Goal: Entertainment & Leisure: Consume media (video, audio)

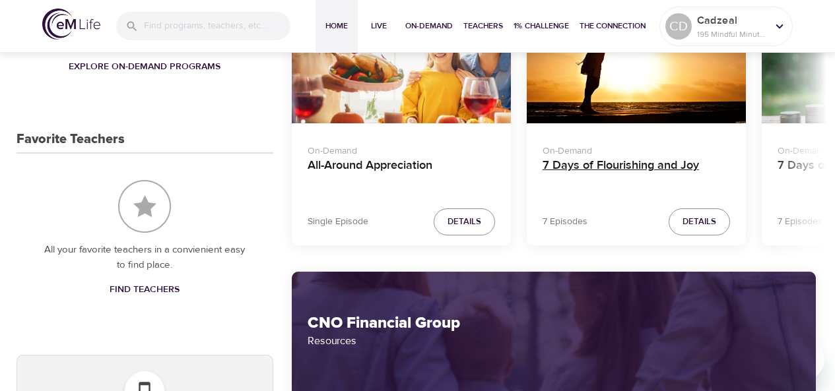
scroll to position [651, 0]
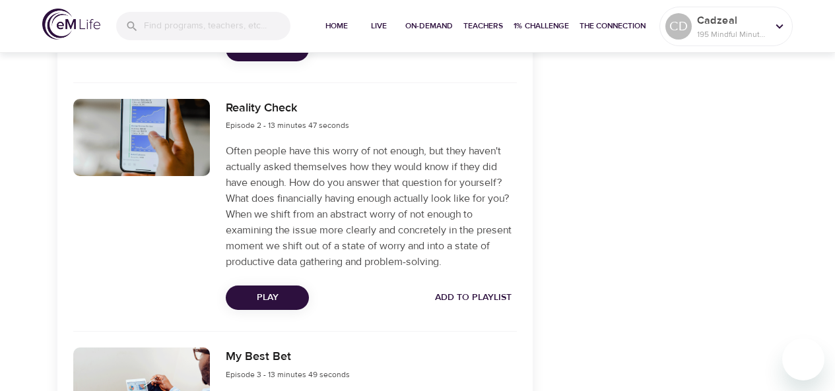
scroll to position [737, 0]
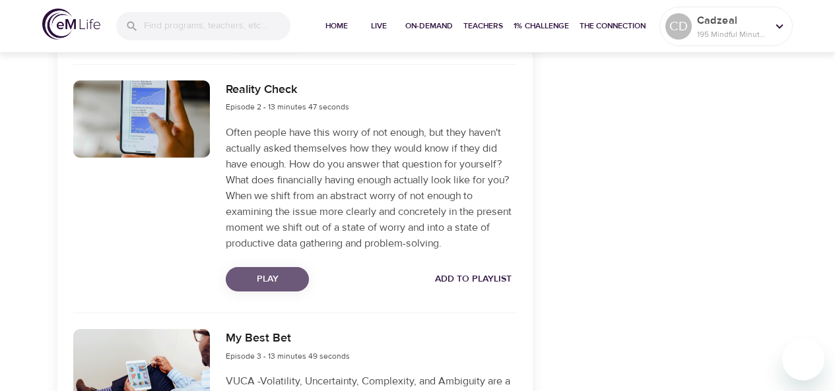
click at [288, 280] on span "Play" at bounding box center [267, 279] width 62 height 16
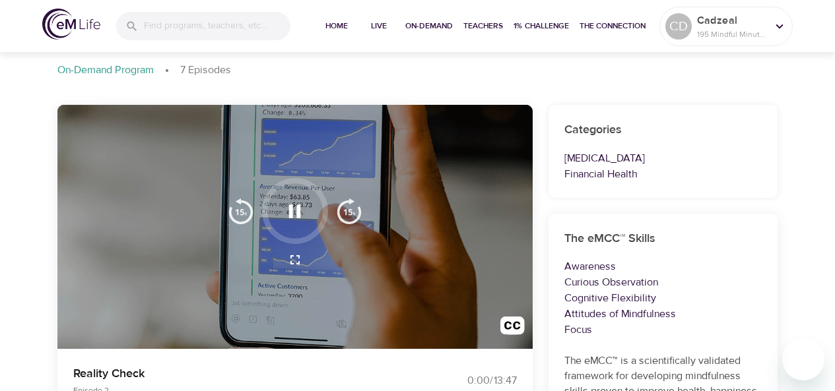
scroll to position [233, 0]
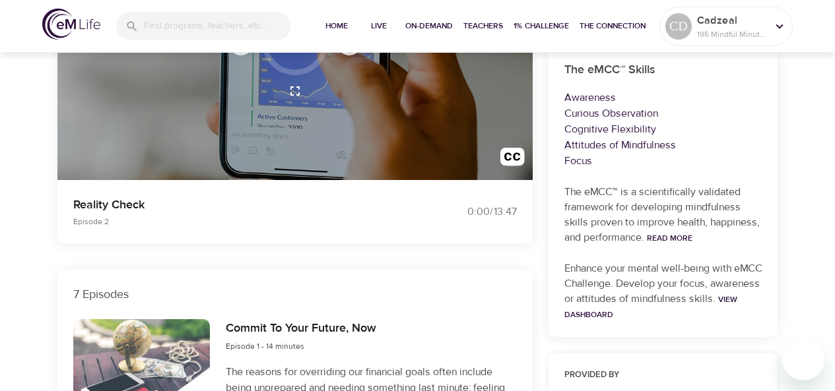
click at [294, 117] on div at bounding box center [294, 58] width 475 height 245
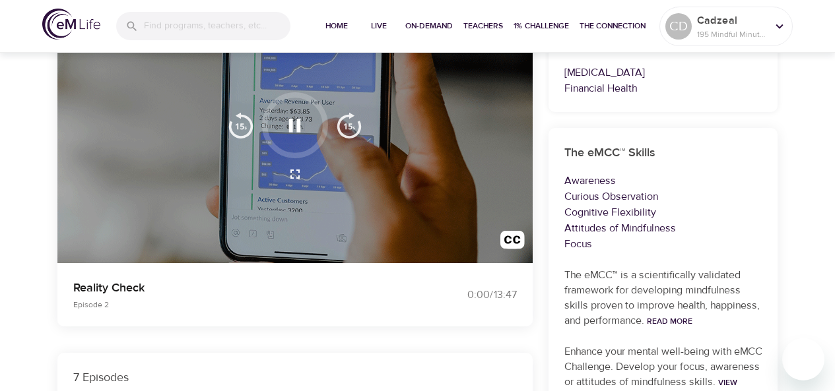
scroll to position [130, 0]
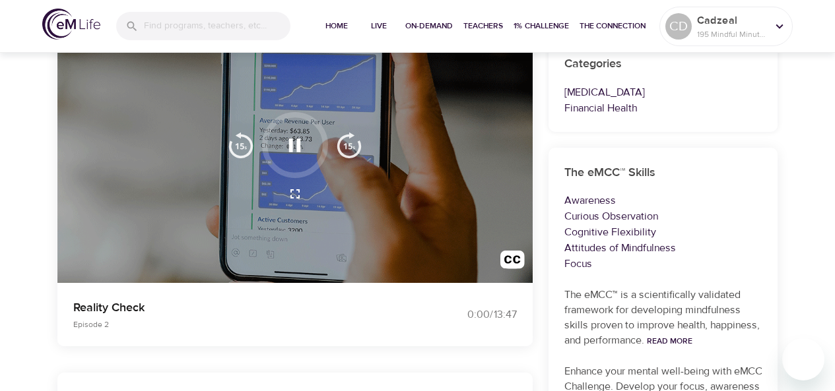
click at [305, 144] on icon "button" at bounding box center [294, 145] width 23 height 23
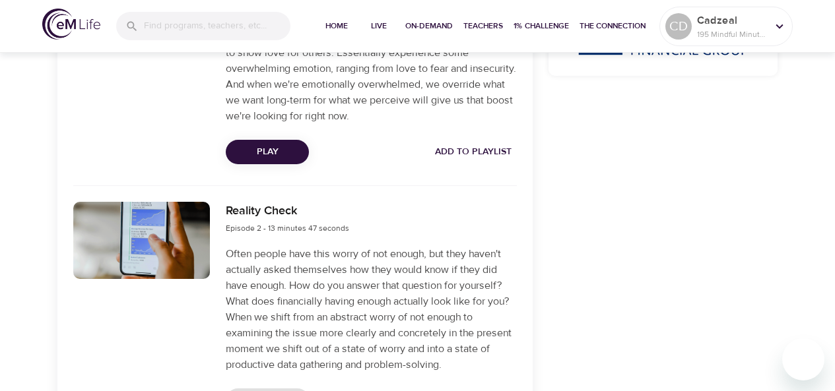
scroll to position [637, 0]
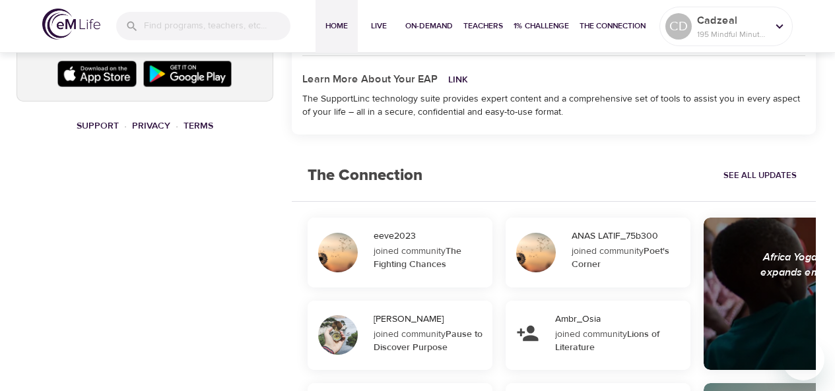
scroll to position [1069, 0]
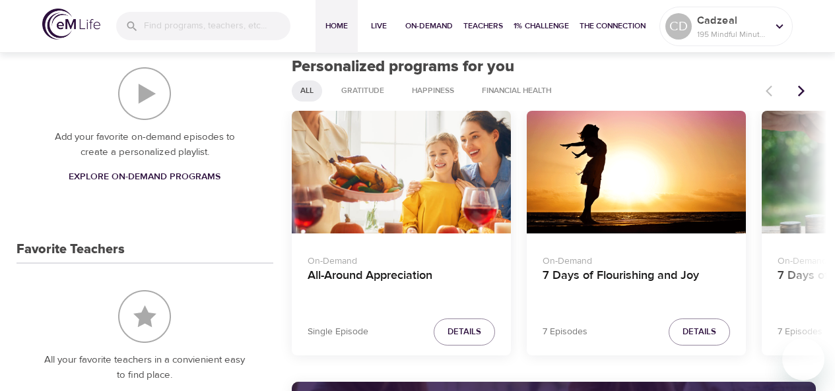
scroll to position [524, 0]
click at [796, 96] on icon "Next items" at bounding box center [800, 90] width 13 height 13
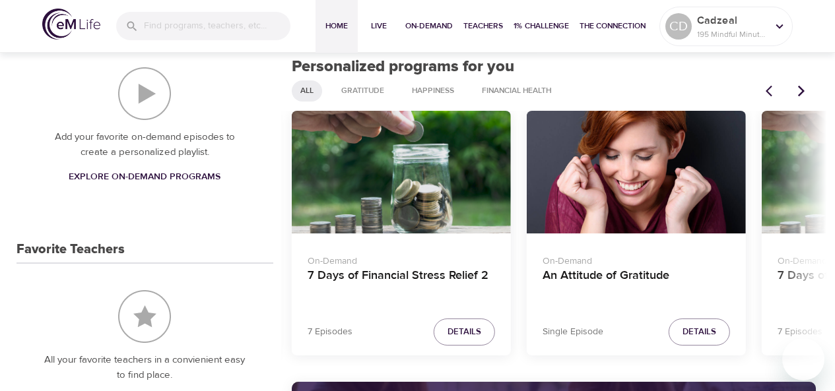
click at [796, 96] on icon "Next items" at bounding box center [800, 90] width 13 height 13
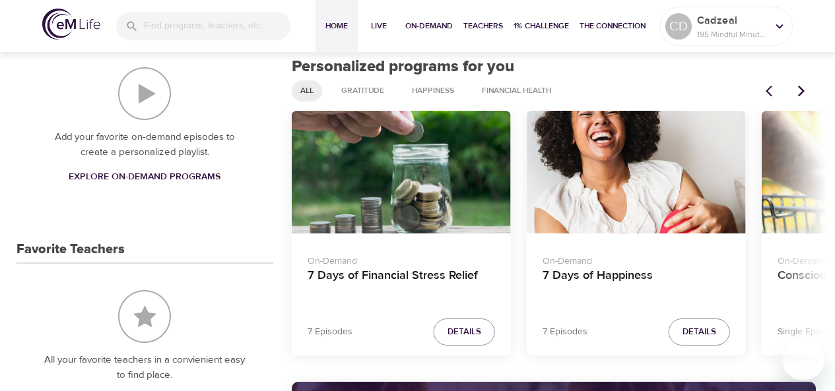
click at [693, 193] on div "7 Days of Happiness" at bounding box center [635, 172] width 219 height 123
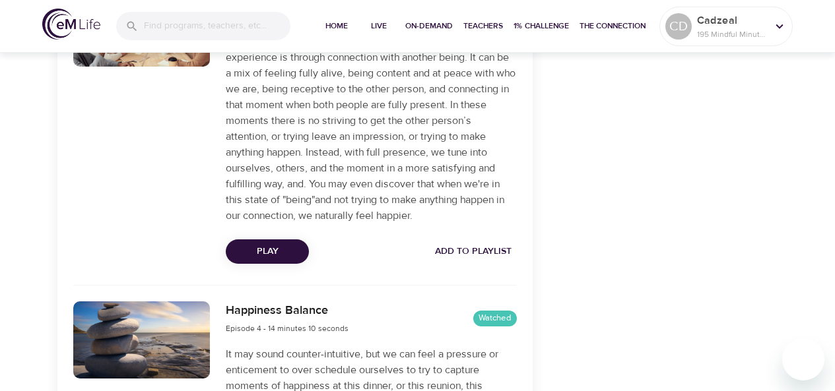
click at [288, 261] on button "Play" at bounding box center [267, 251] width 83 height 24
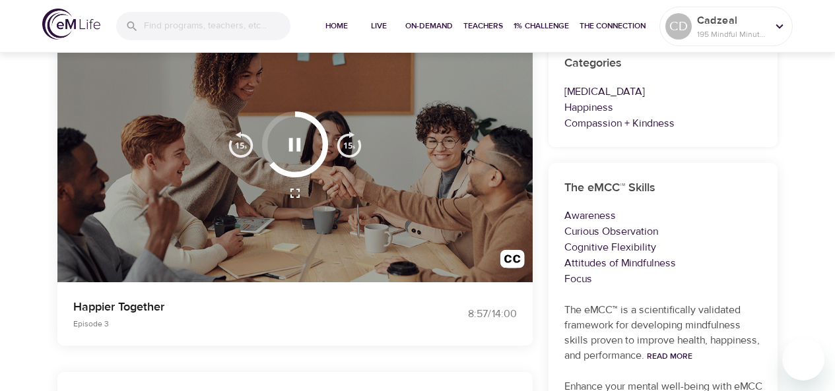
scroll to position [166, 0]
